Goal: Find specific page/section: Find specific page/section

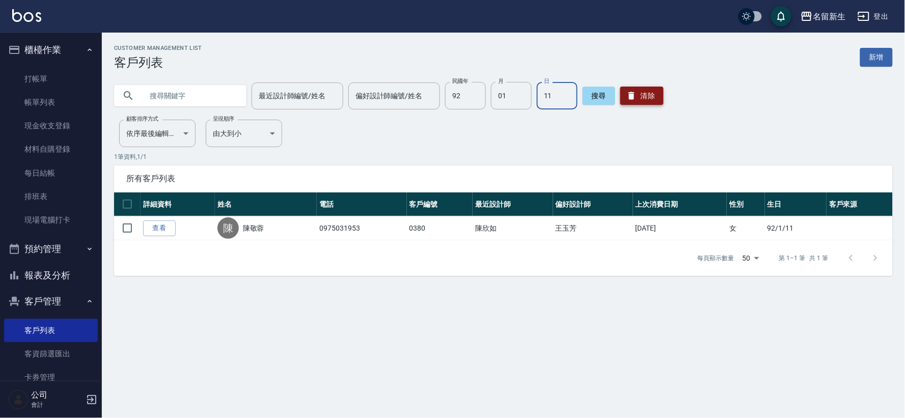
drag, startPoint x: 622, startPoint y: 105, endPoint x: 632, endPoint y: 98, distance: 13.1
click at [622, 105] on div "搜尋 清除" at bounding box center [623, 96] width 81 height 28
click at [632, 97] on icon "button" at bounding box center [632, 96] width 10 height 10
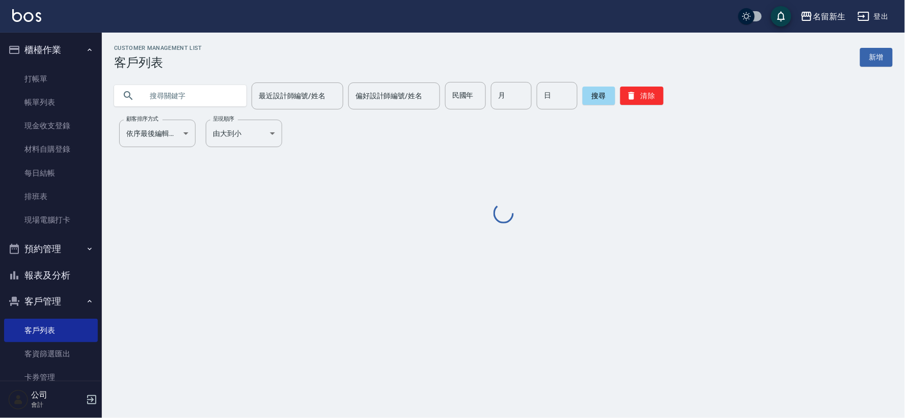
click at [216, 95] on input "text" at bounding box center [191, 96] width 96 height 28
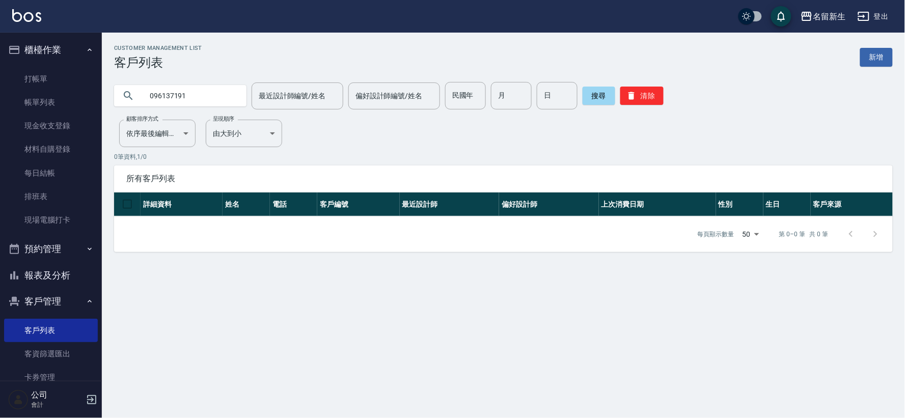
click at [158, 95] on input "096137191" at bounding box center [191, 96] width 96 height 28
type input "0926137191"
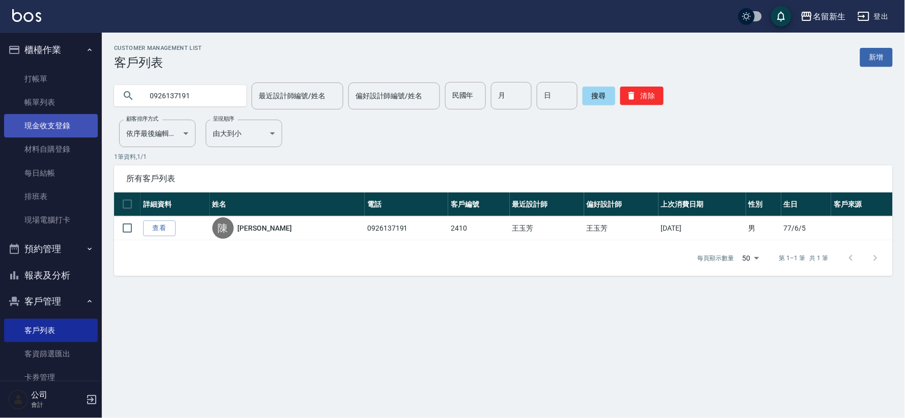
drag, startPoint x: 206, startPoint y: 98, endPoint x: 52, endPoint y: 123, distance: 156.3
click at [53, 119] on div "名留新生 登出 櫃檯作業 打帳單 帳單列表 現金收支登錄 材料自購登錄 每日結帳 排班表 現場電腦打卡 預約管理 預約管理 單日預約紀錄 單週預約紀錄 報表及…" at bounding box center [452, 209] width 905 height 418
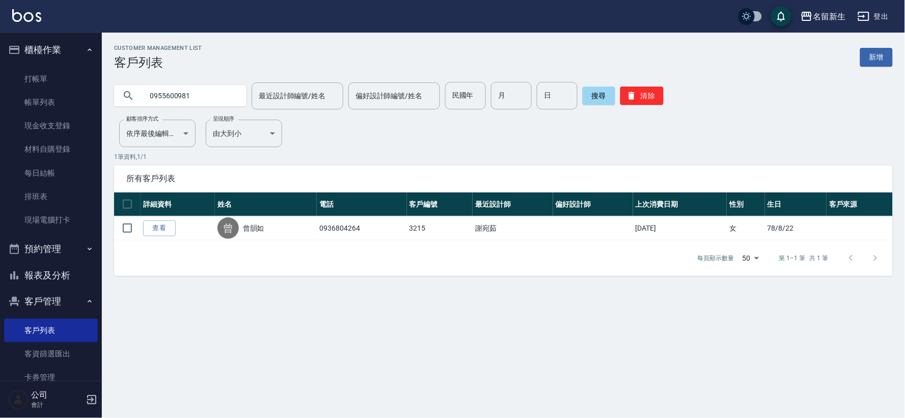
type input "0955600981"
